Goal: Information Seeking & Learning: Learn about a topic

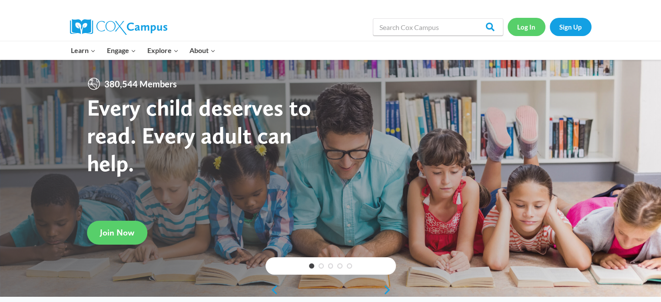
click at [523, 24] on link "Log In" at bounding box center [526, 27] width 38 height 18
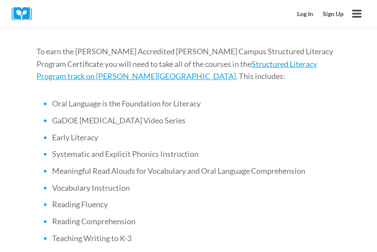
scroll to position [434, 0]
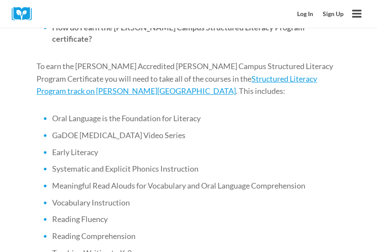
click at [272, 113] on li "Oral Language is the Foundation for Literacy" at bounding box center [196, 118] width 288 height 11
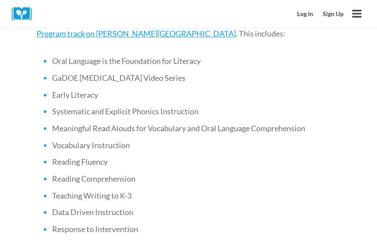
scroll to position [478, 0]
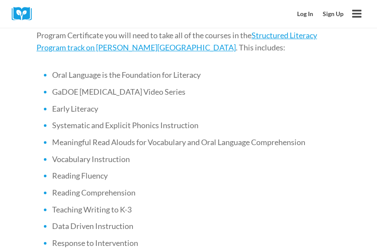
click at [167, 17] on div "Log In Sign Up Toggle Menu" at bounding box center [264, 14] width 202 height 28
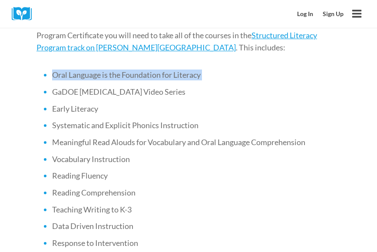
drag, startPoint x: 226, startPoint y: 50, endPoint x: 83, endPoint y: 50, distance: 143.3
click at [53, 70] on li "Oral Language is the Foundation for Literacy" at bounding box center [196, 75] width 288 height 11
copy li "Oral Language is the Foundation for Literacy"
click at [114, 70] on span "Oral Language is the Foundation for Literacy" at bounding box center [126, 75] width 149 height 10
drag, startPoint x: 55, startPoint y: 51, endPoint x: 208, endPoint y: 52, distance: 152.9
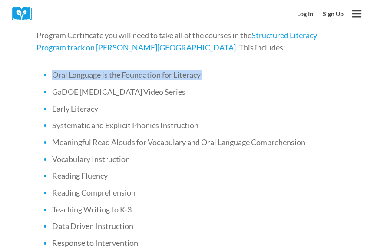
click at [208, 70] on li "Oral Language is the Foundation for Literacy" at bounding box center [196, 75] width 288 height 11
copy li "Oral Language is the Foundation for Literacy"
click at [195, 70] on span "Oral Language is the Foundation for Literacy" at bounding box center [126, 75] width 149 height 10
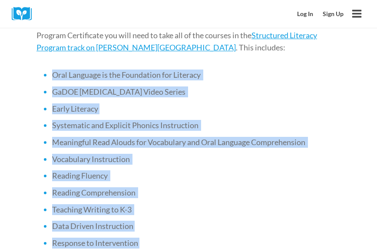
drag, startPoint x: 52, startPoint y: 52, endPoint x: 217, endPoint y: 217, distance: 233.8
click at [217, 217] on ul "Oral Language is the Foundation for Literacy GaDOE Dyslexia Video Series Early …" at bounding box center [188, 159] width 304 height 179
copy ul "Oral Language is the Foundation for Literacy GaDOE Dyslexia Video Series Early …"
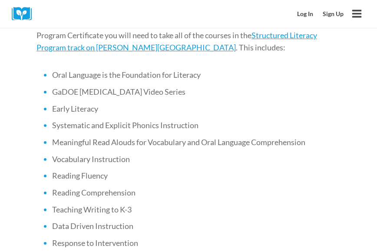
click at [52, 70] on li "Oral Language is the Foundation for Literacy" at bounding box center [196, 75] width 288 height 11
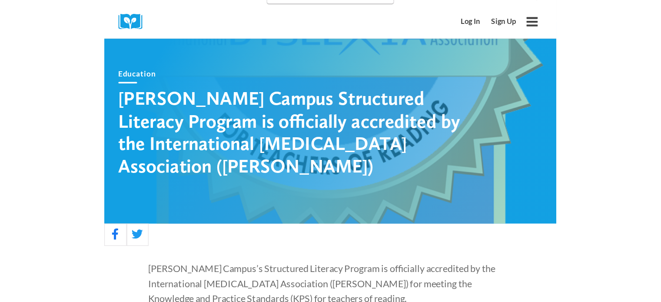
scroll to position [0, 0]
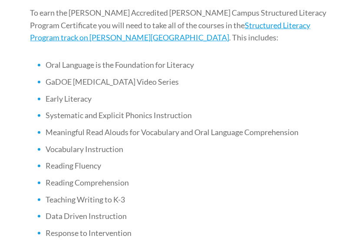
scroll to position [474, 0]
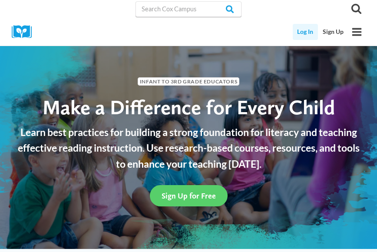
click at [304, 34] on link "Log In" at bounding box center [306, 32] width 26 height 16
